Goal: Find specific page/section: Find specific page/section

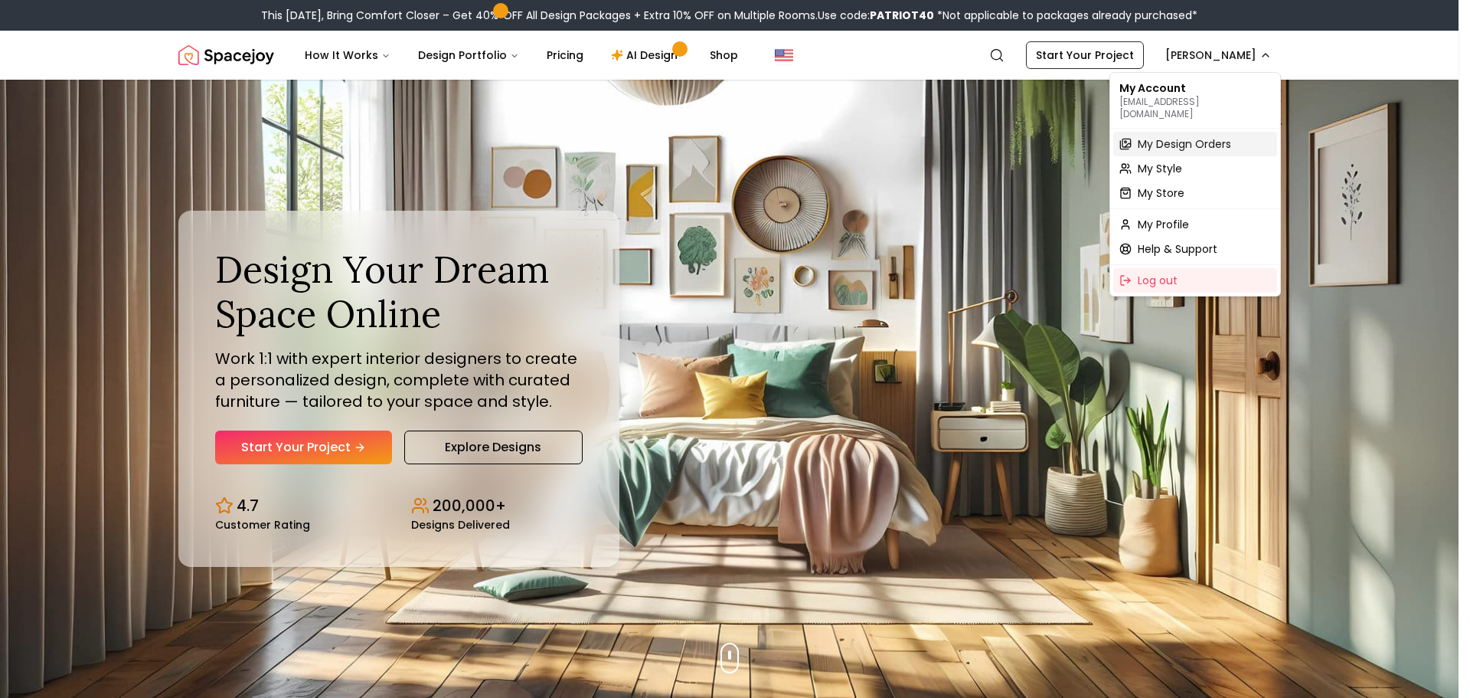
click at [1188, 136] on span "My Design Orders" at bounding box center [1184, 143] width 93 height 15
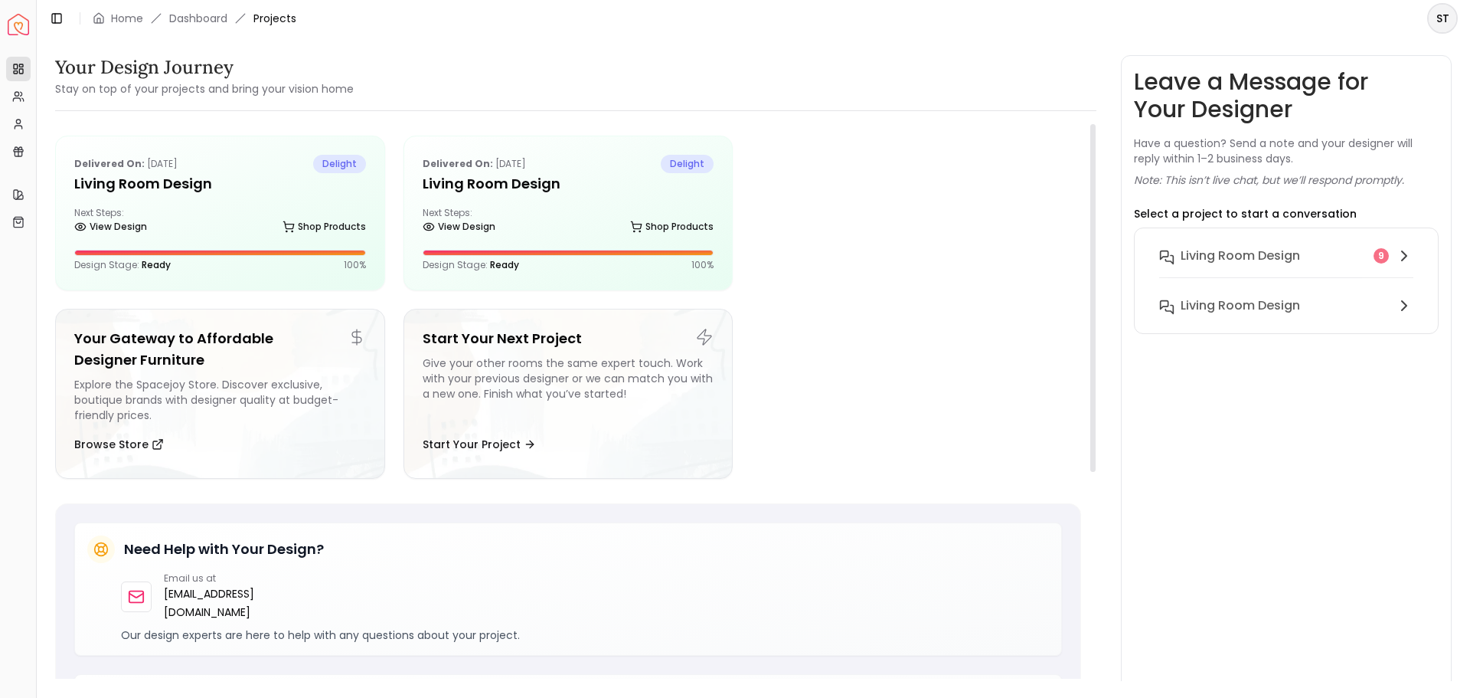
click at [102, 182] on h5 "Living Room design" at bounding box center [220, 183] width 292 height 21
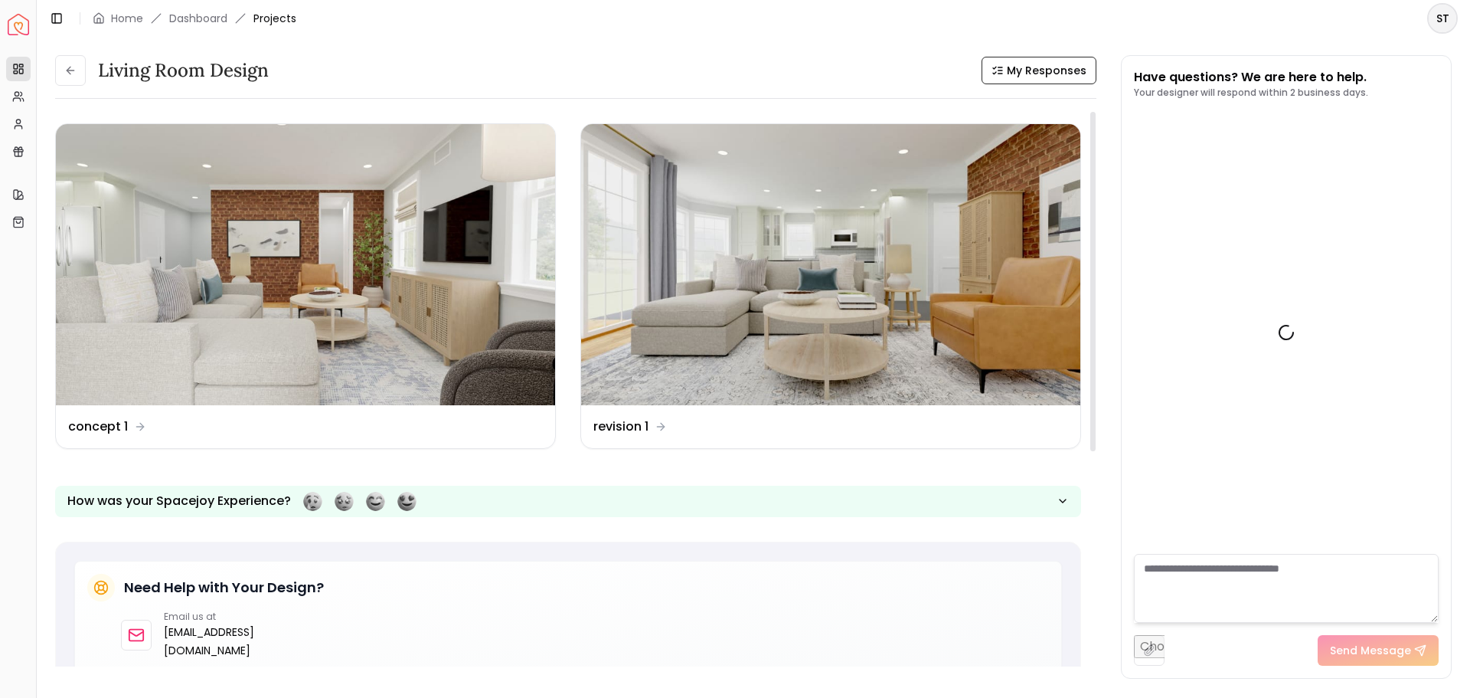
scroll to position [2032, 0]
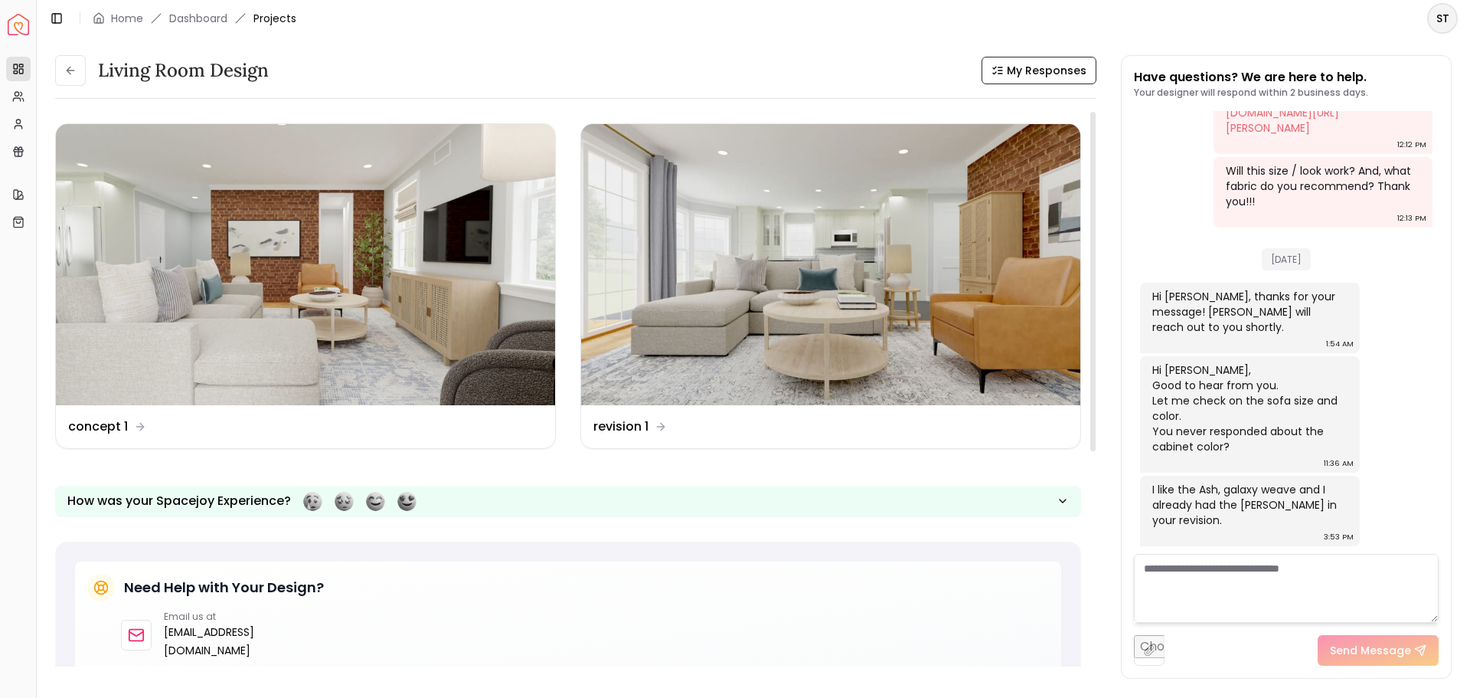
click at [788, 296] on img at bounding box center [830, 264] width 499 height 281
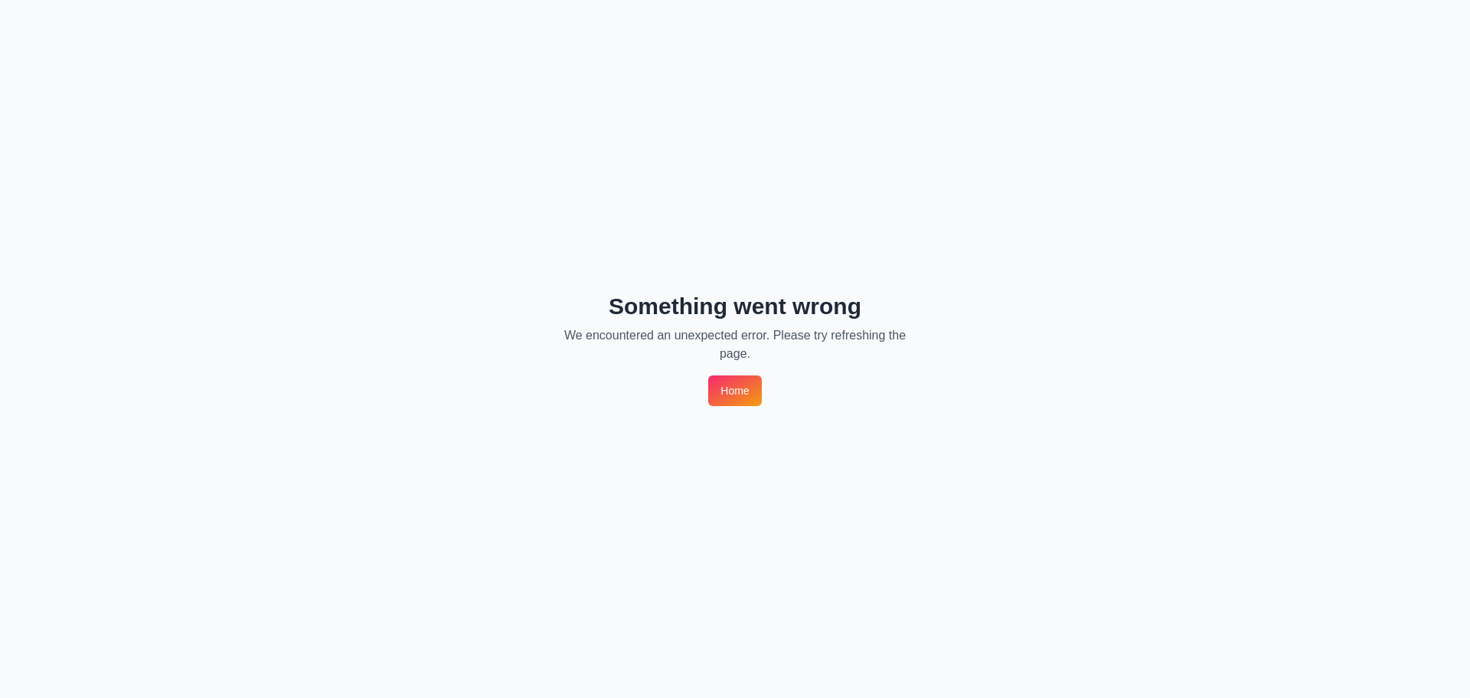
drag, startPoint x: 763, startPoint y: 400, endPoint x: 735, endPoint y: 394, distance: 29.0
click at [760, 400] on div "Something went wrong We encountered an unexpected error. Please try refreshing …" at bounding box center [735, 349] width 1470 height 698
click at [734, 394] on link "Home" at bounding box center [734, 390] width 53 height 31
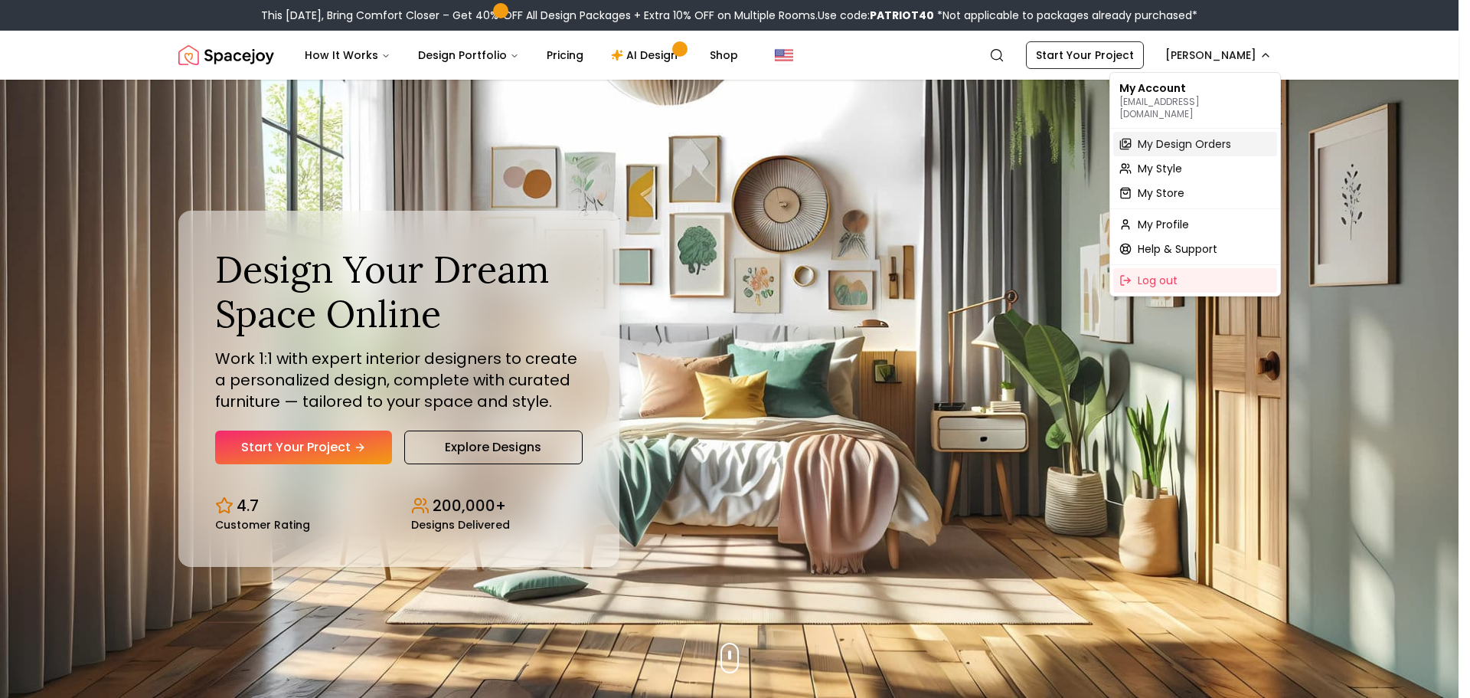
click at [1203, 136] on span "My Design Orders" at bounding box center [1184, 143] width 93 height 15
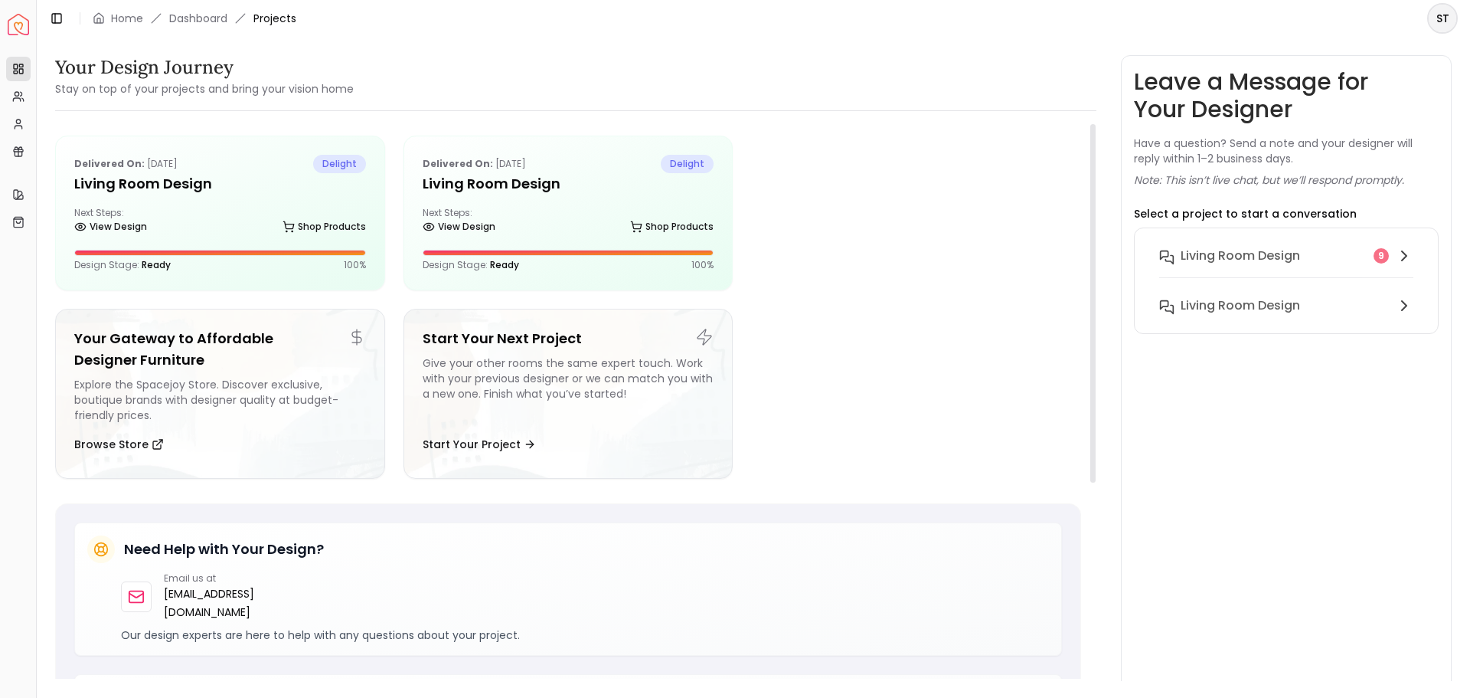
click at [516, 185] on h5 "Living Room Design" at bounding box center [569, 183] width 292 height 21
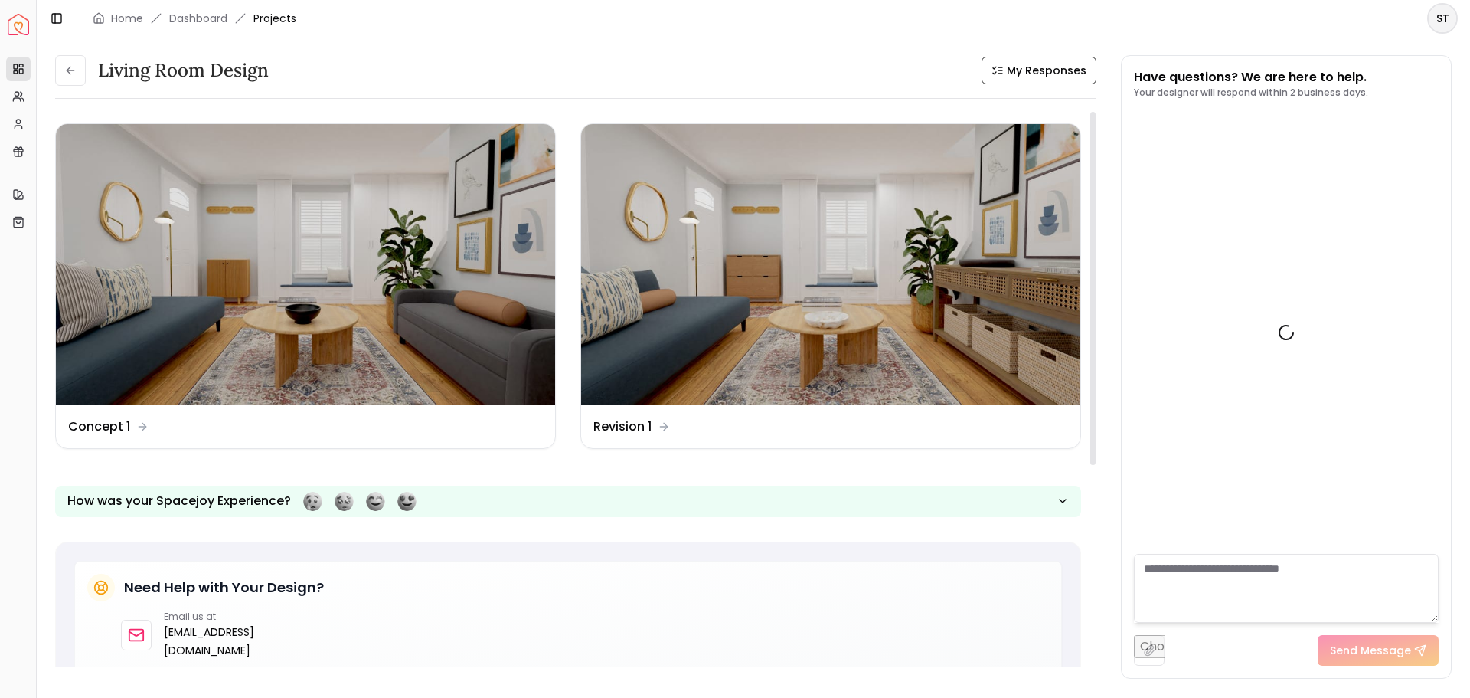
scroll to position [2302, 0]
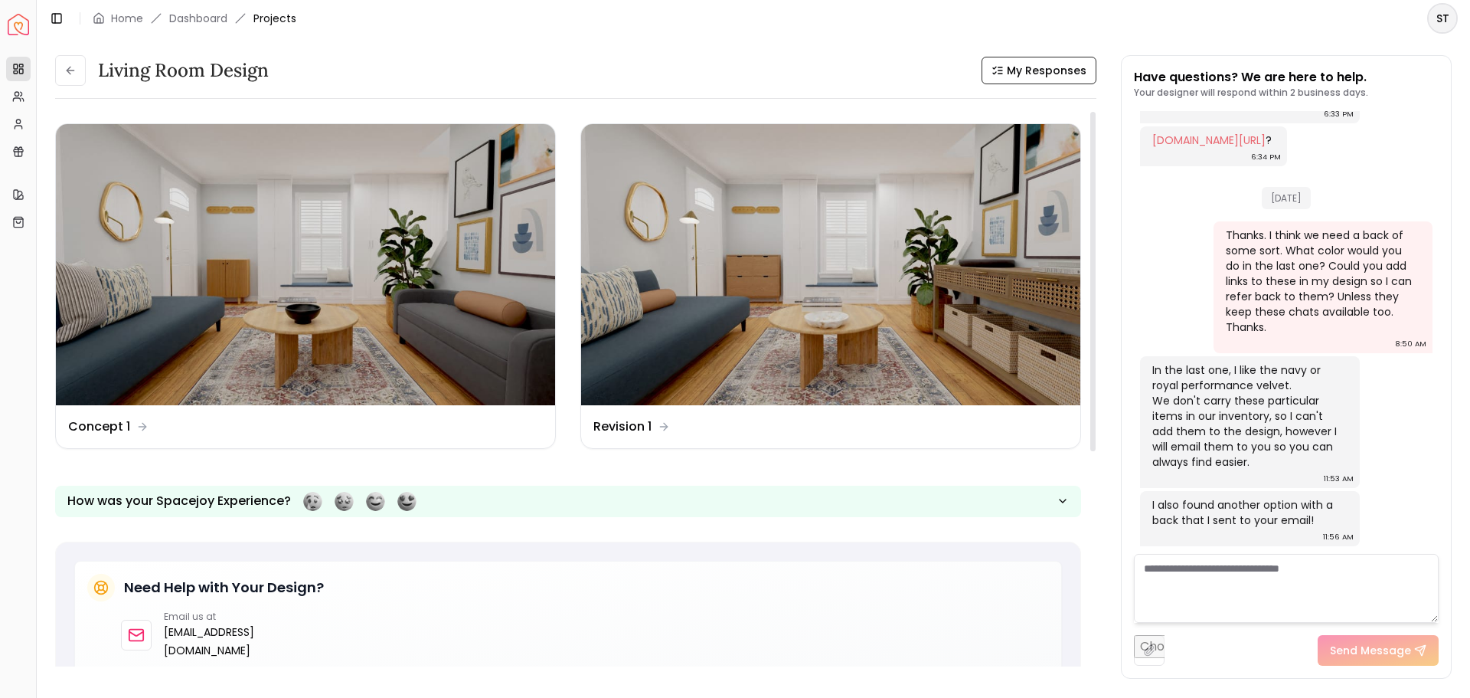
click at [687, 378] on img at bounding box center [830, 264] width 499 height 281
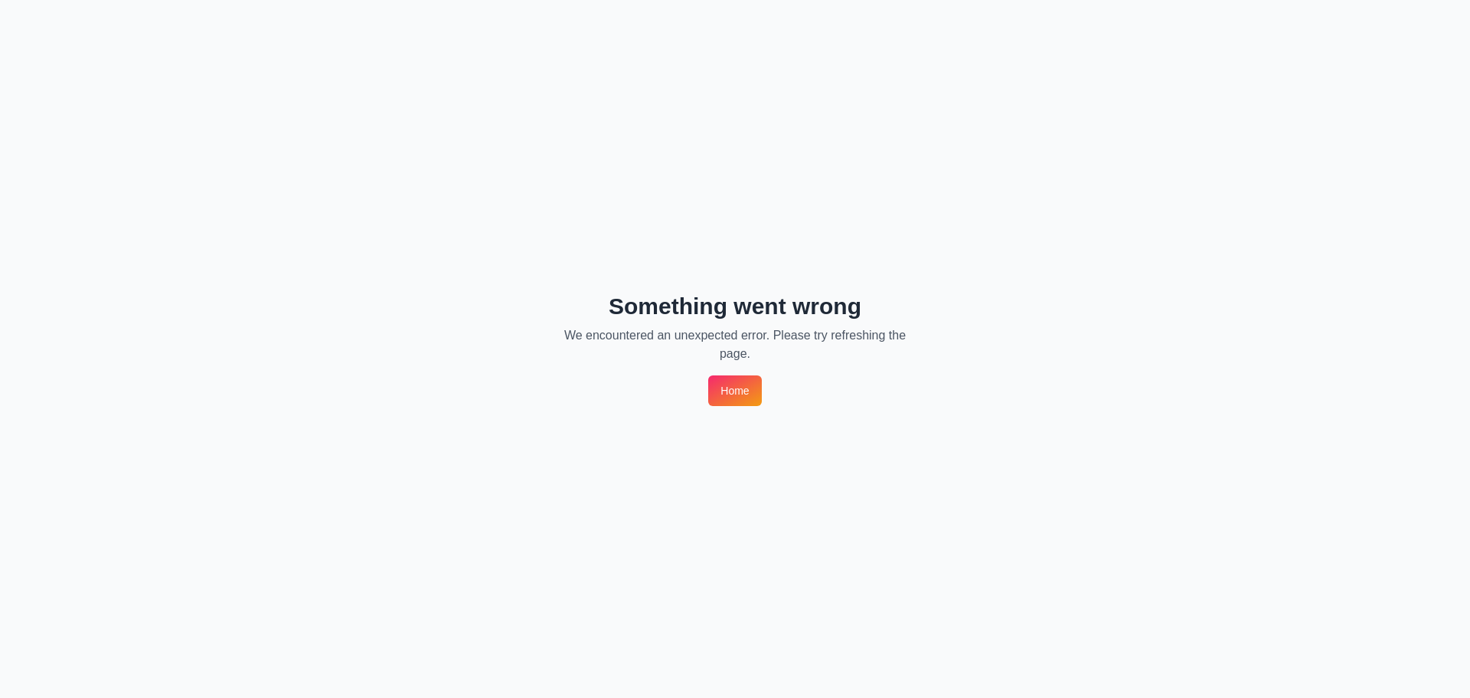
click at [726, 388] on link "Home" at bounding box center [734, 390] width 53 height 31
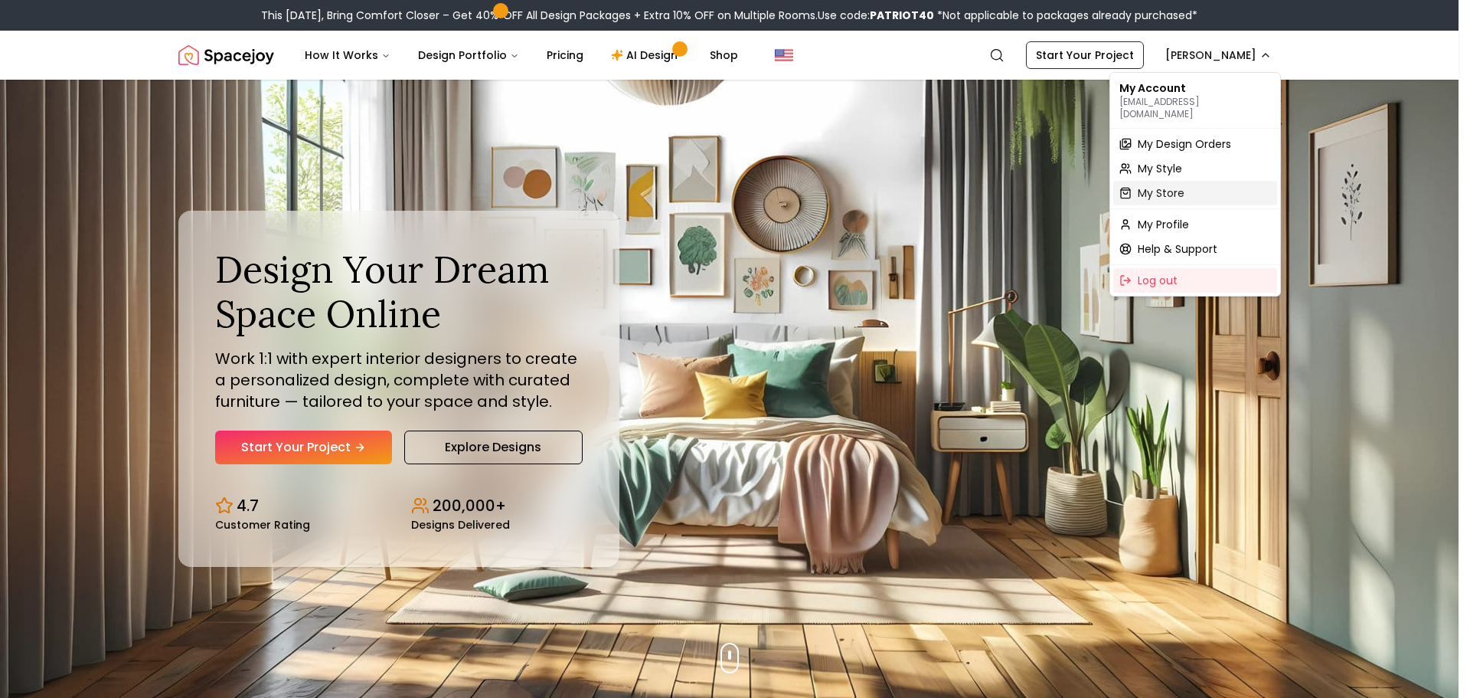
click at [1185, 184] on div "My Store" at bounding box center [1195, 193] width 164 height 25
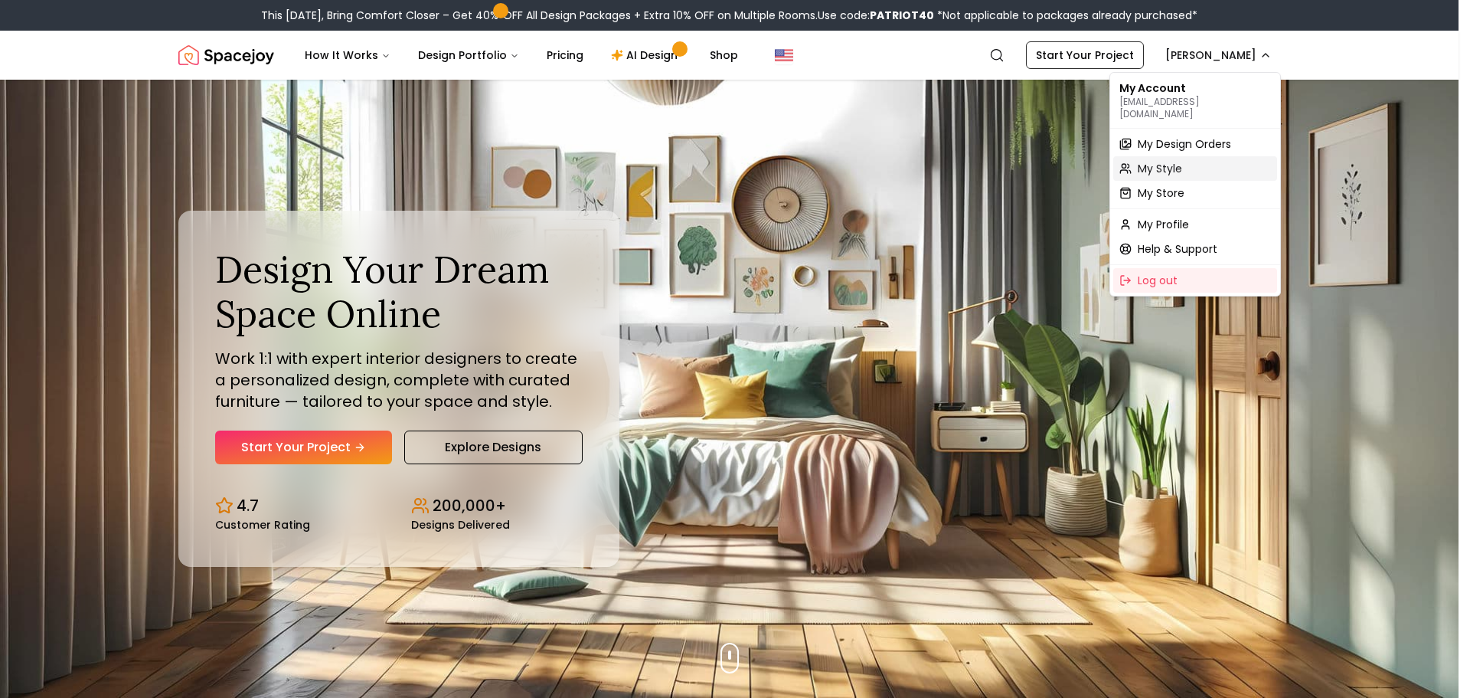
click at [1146, 161] on span "My Style" at bounding box center [1160, 168] width 44 height 15
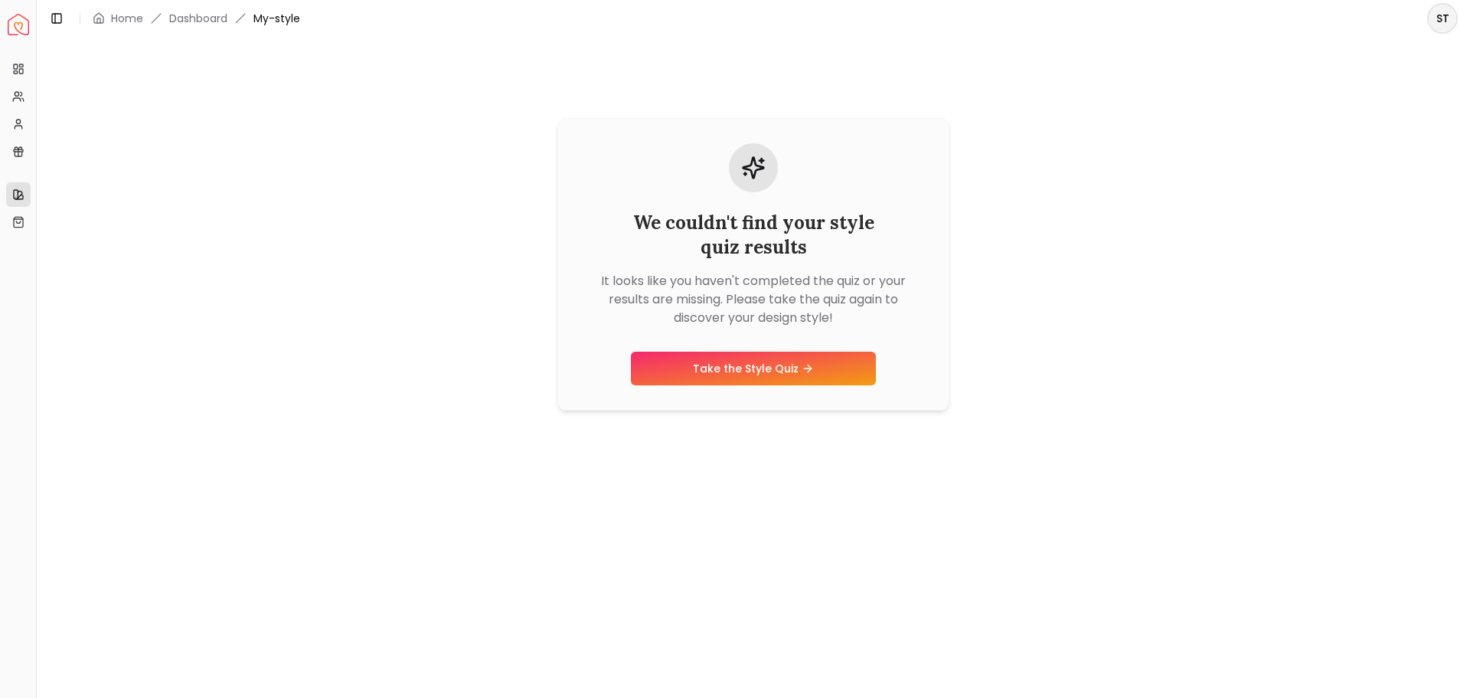
click at [194, 21] on link "Dashboard" at bounding box center [198, 18] width 58 height 15
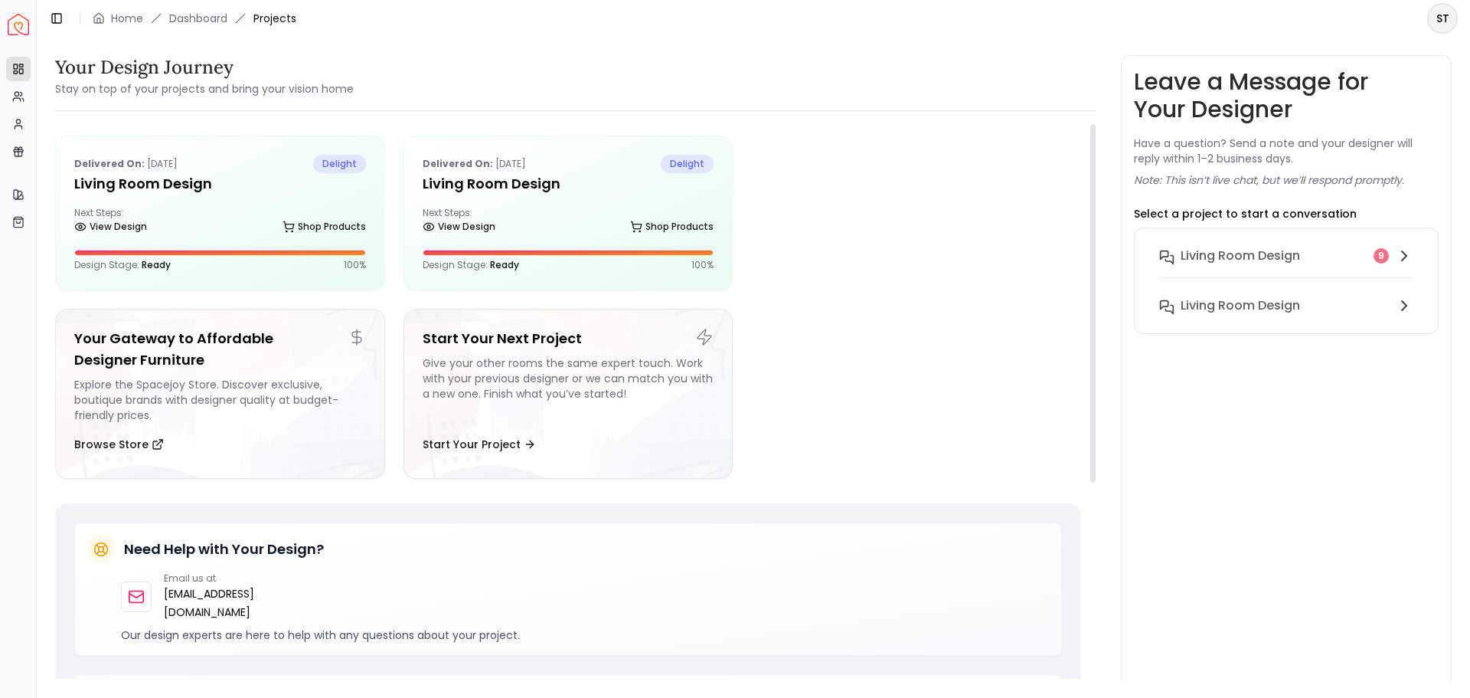
click at [636, 201] on div "Delivered on: Feb 07, 2025 delight Living Room Design Next Steps: View Design S…" at bounding box center [568, 212] width 328 height 153
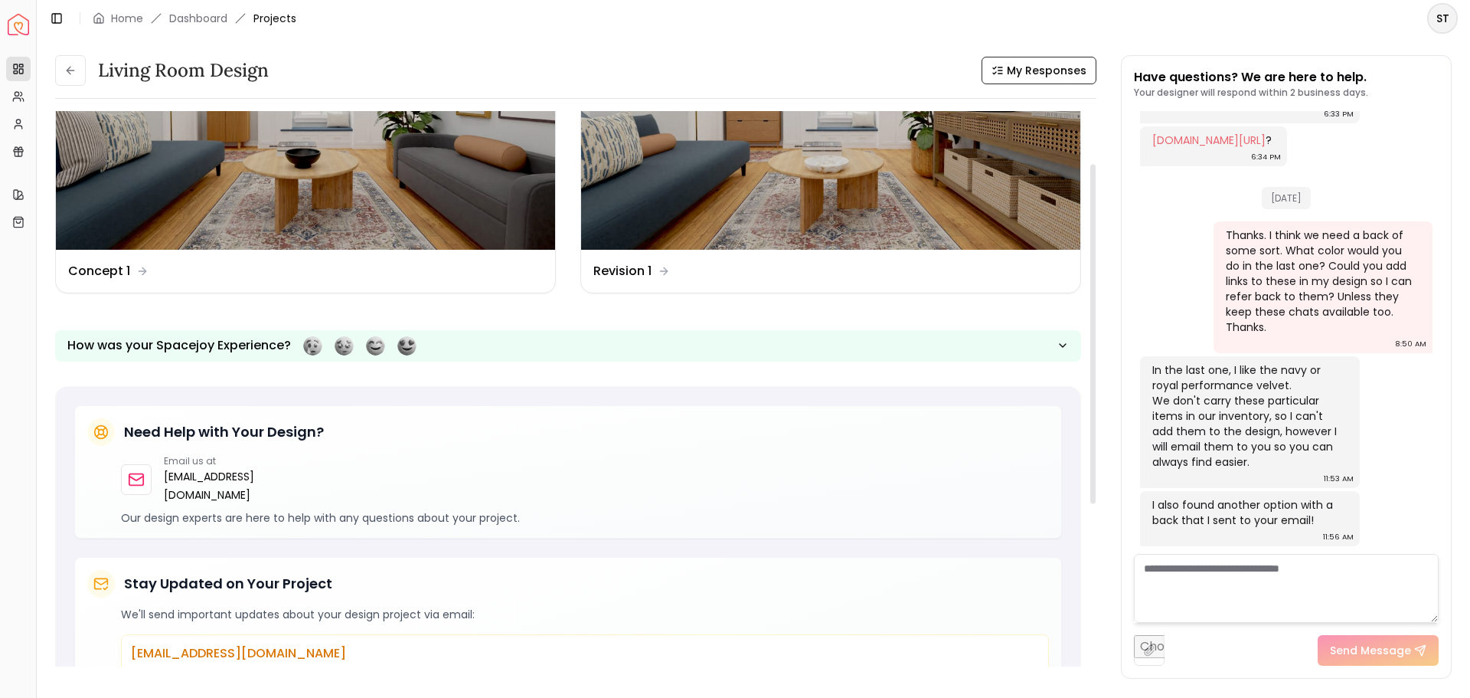
scroll to position [57, 0]
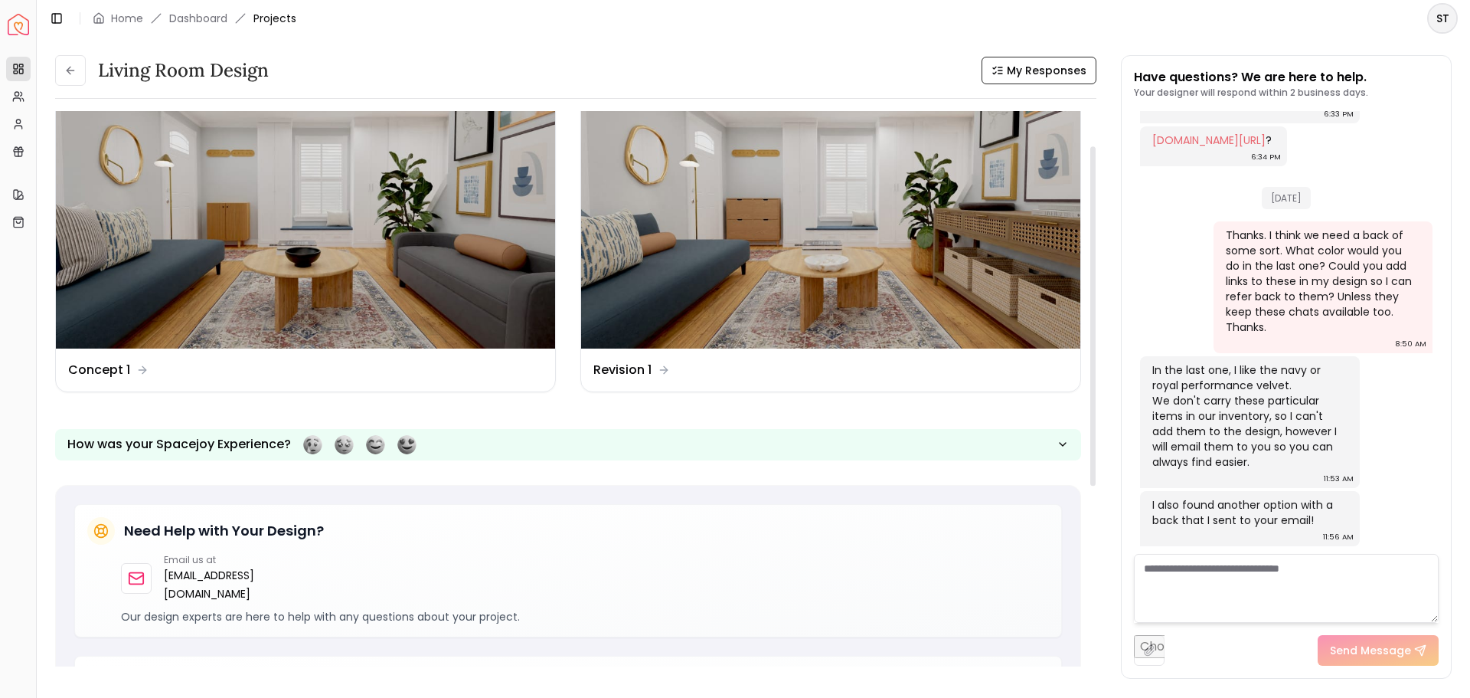
click at [704, 311] on img at bounding box center [830, 207] width 499 height 281
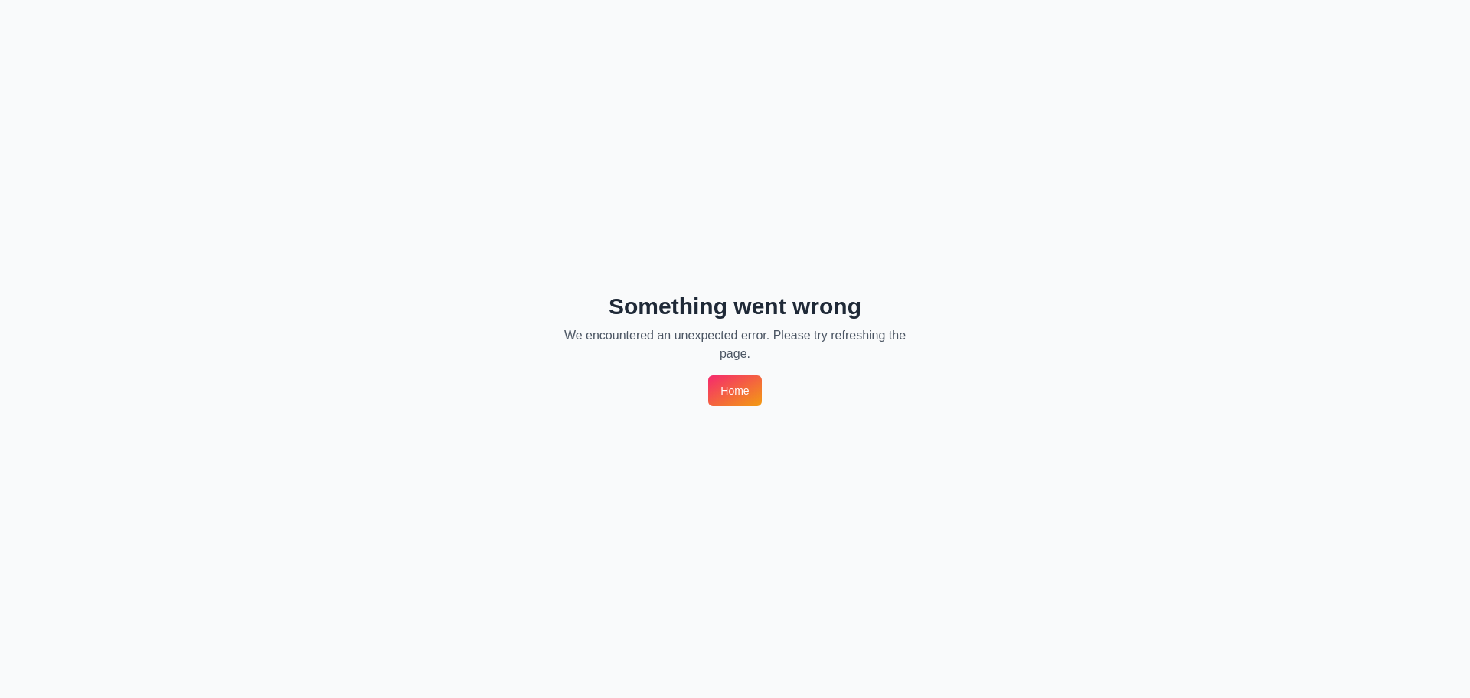
click at [735, 391] on link "Home" at bounding box center [734, 390] width 53 height 31
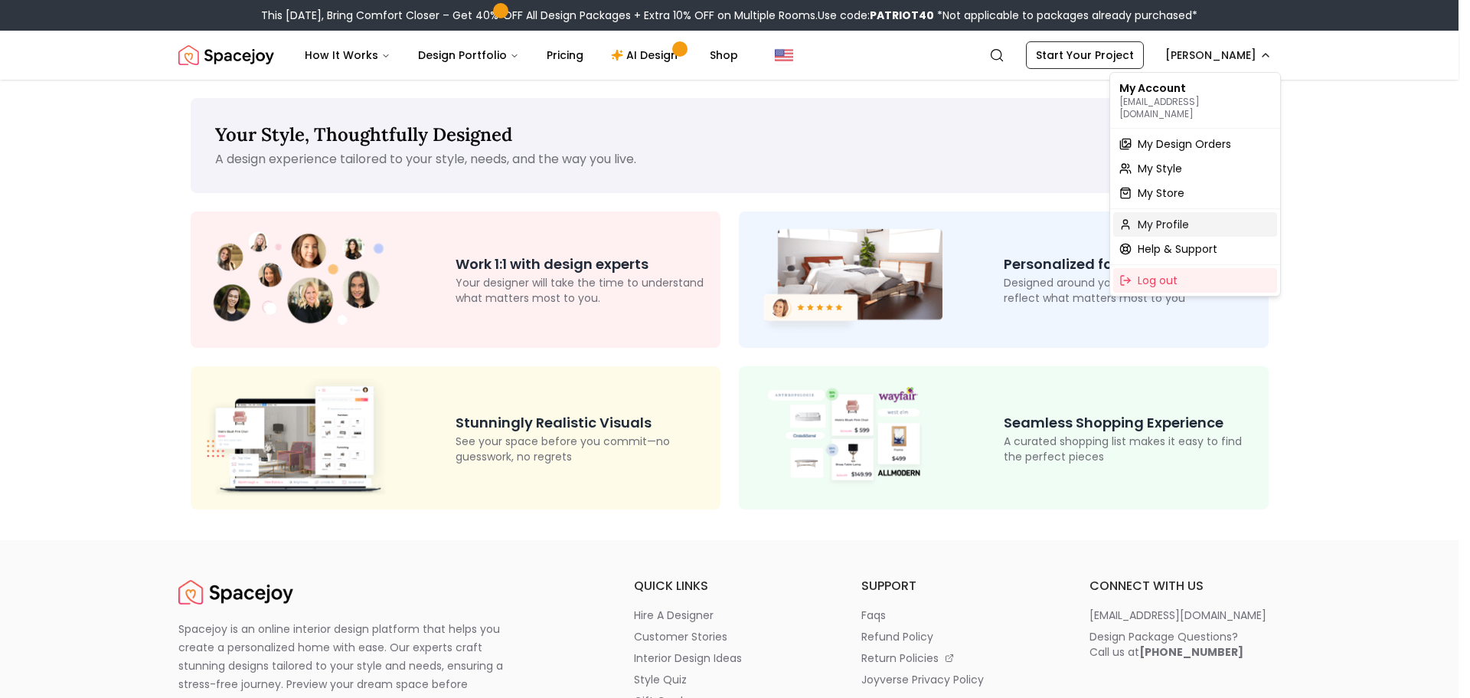
click at [1153, 219] on span "My Profile" at bounding box center [1163, 224] width 51 height 15
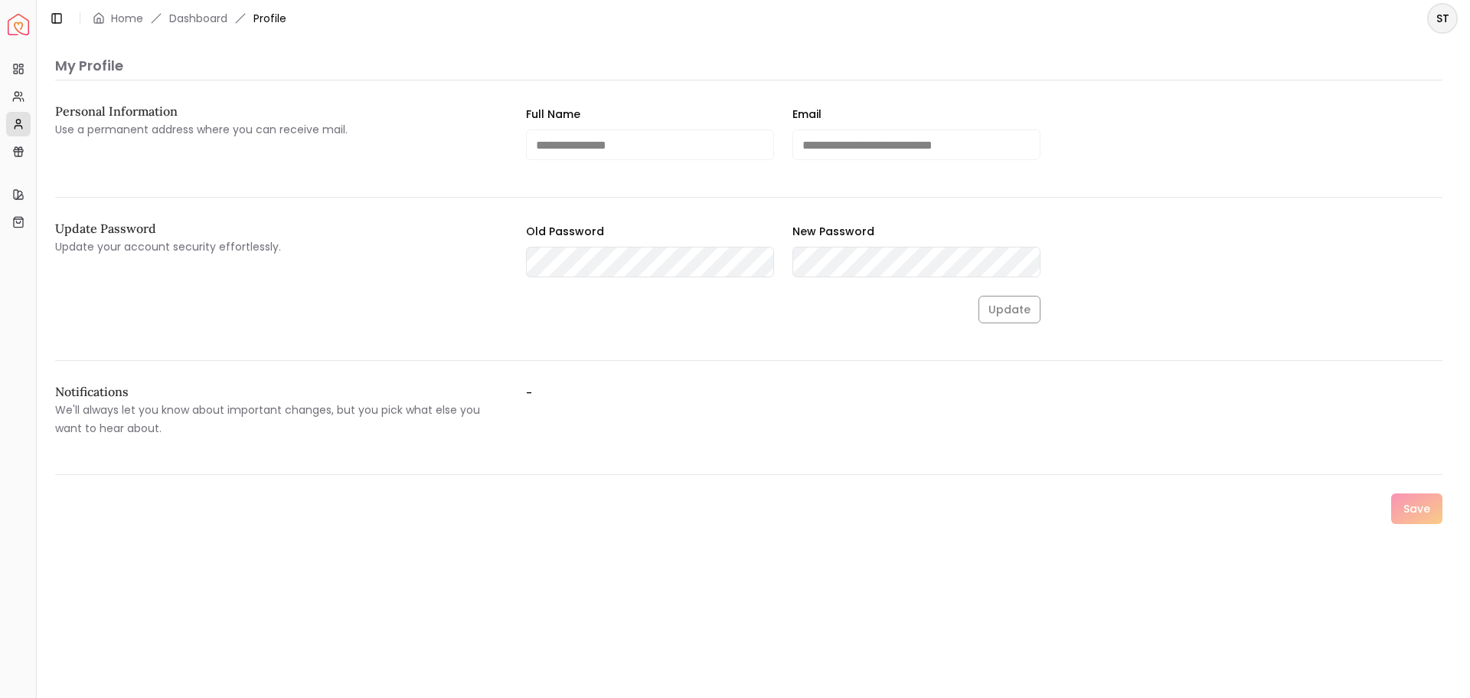
click at [189, 21] on link "Dashboard" at bounding box center [198, 18] width 58 height 15
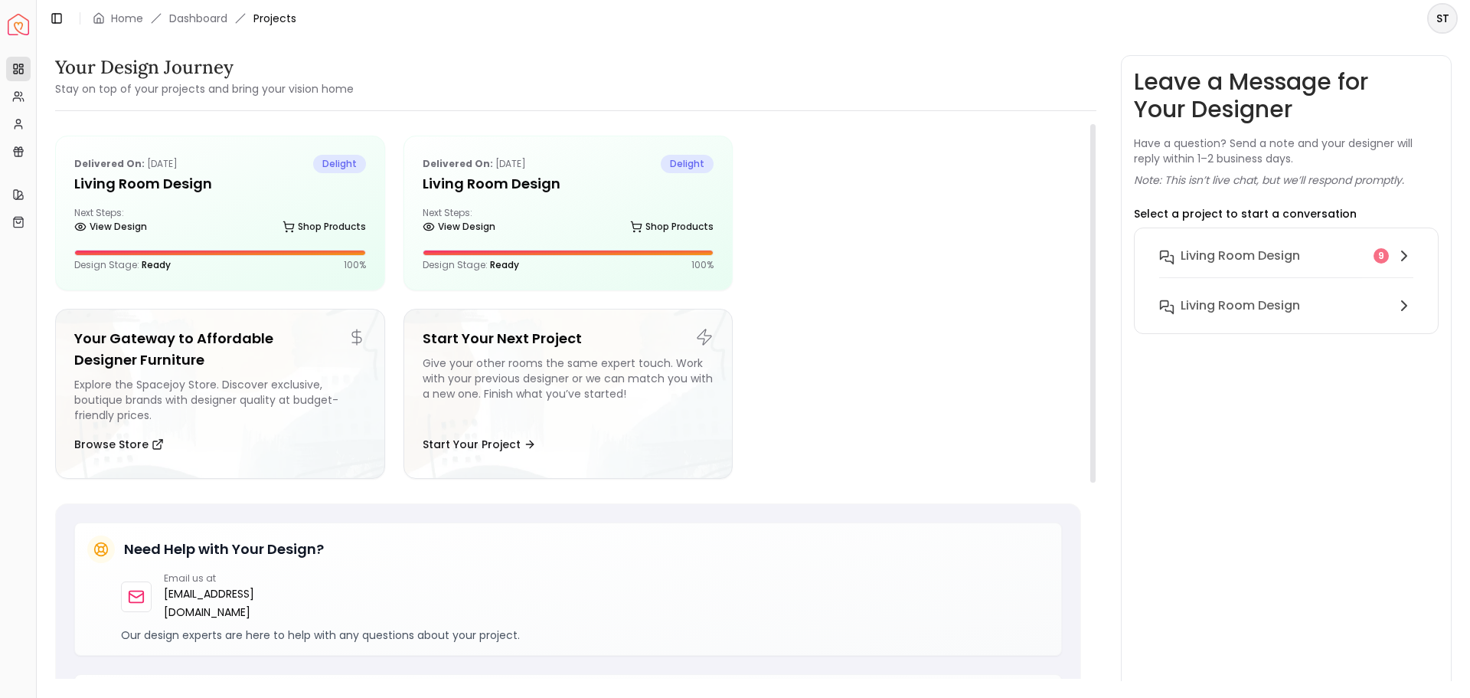
click at [519, 175] on h5 "Living Room Design" at bounding box center [569, 183] width 292 height 21
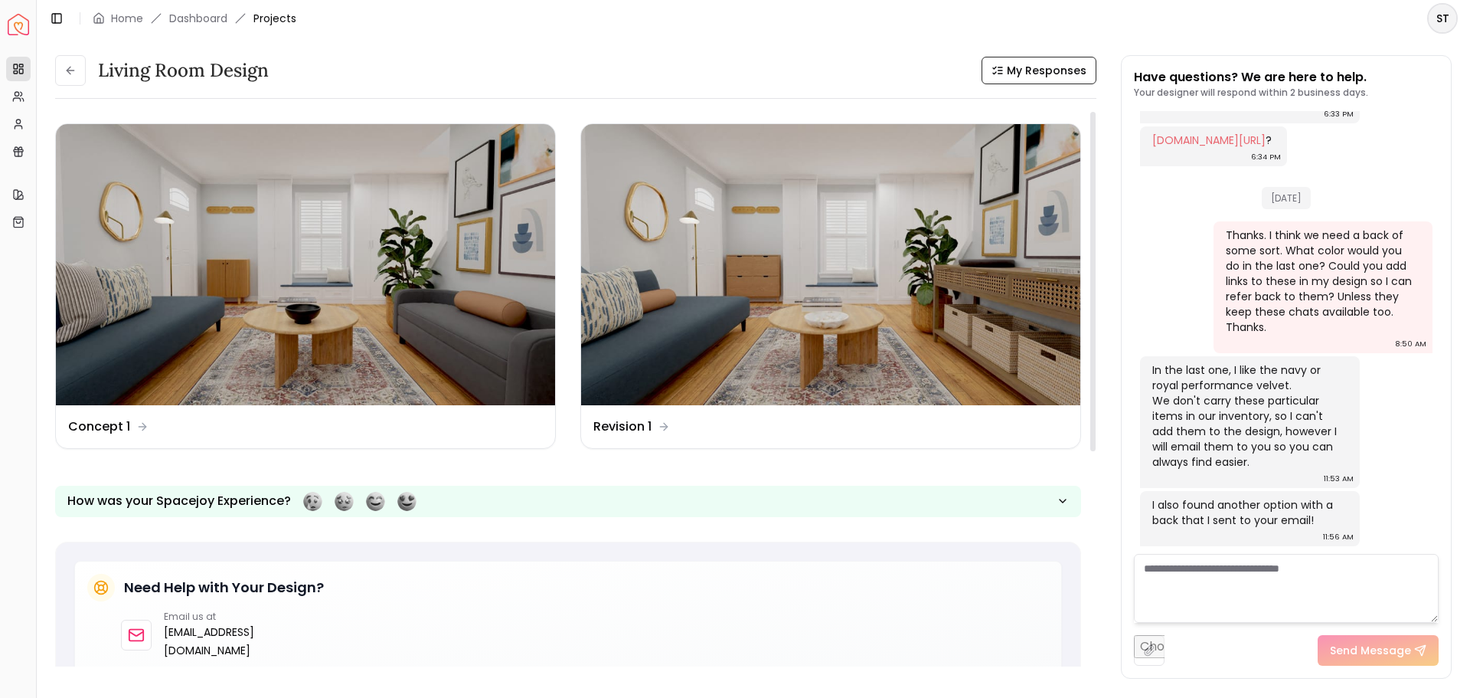
click at [718, 276] on img at bounding box center [830, 264] width 499 height 281
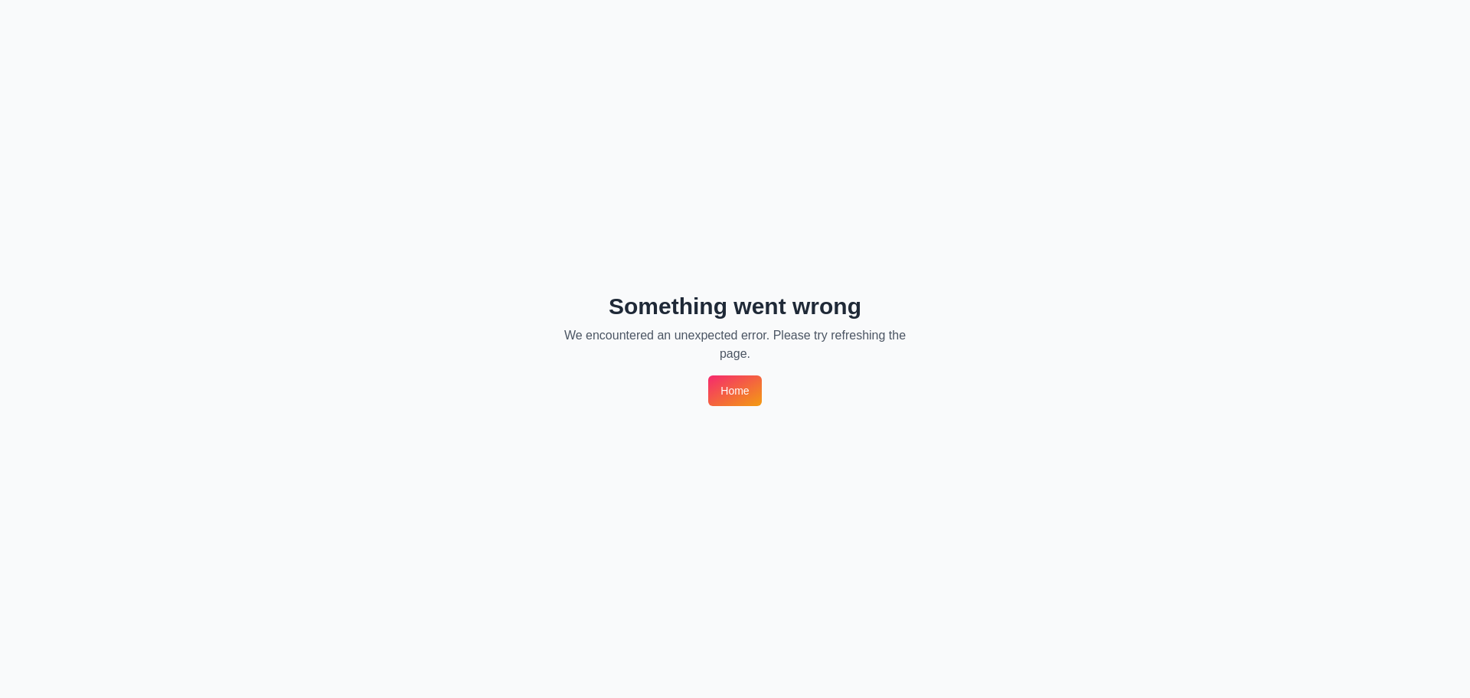
click at [732, 388] on link "Home" at bounding box center [734, 390] width 53 height 31
